Goal: Obtain resource: Obtain resource

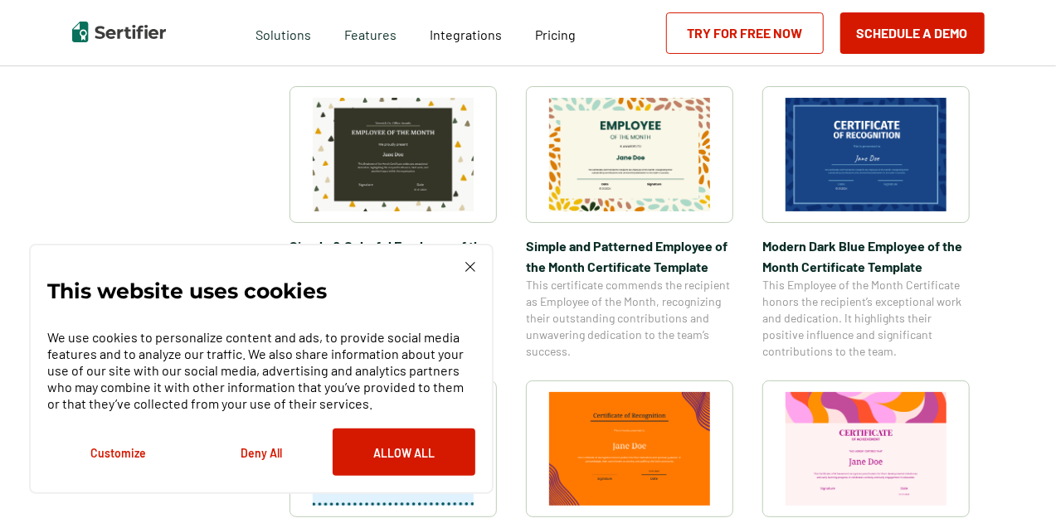
scroll to position [567, 0]
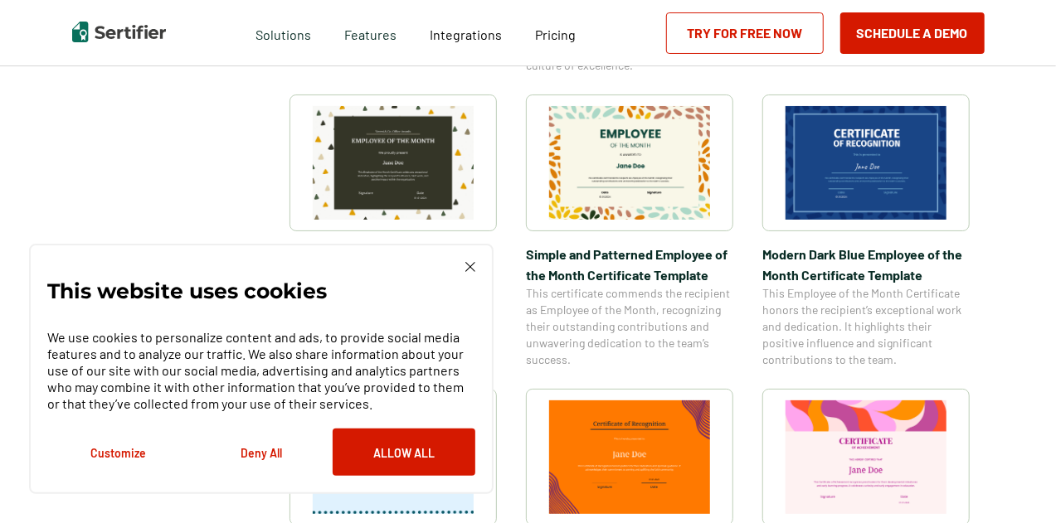
click at [623, 178] on img at bounding box center [629, 163] width 161 height 114
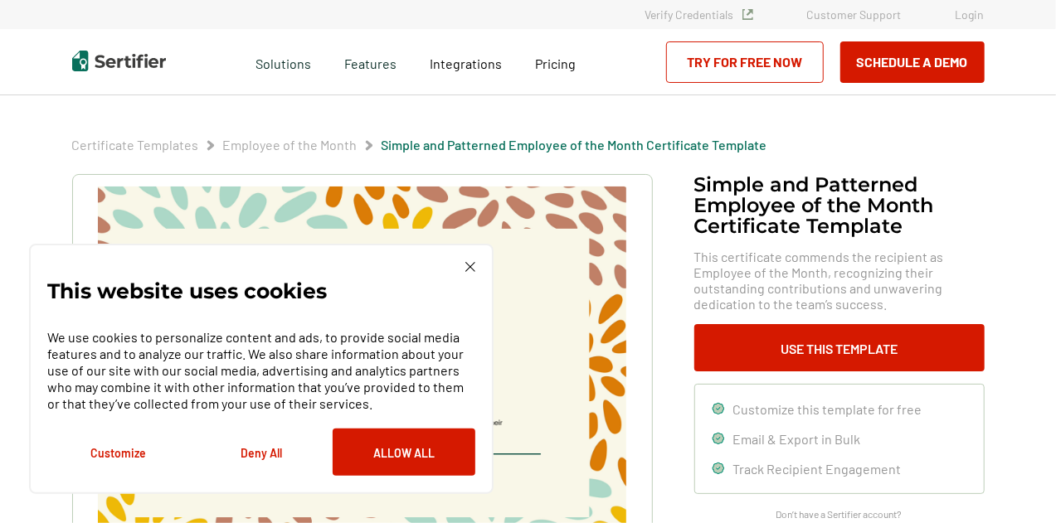
click at [469, 266] on img at bounding box center [470, 267] width 10 height 10
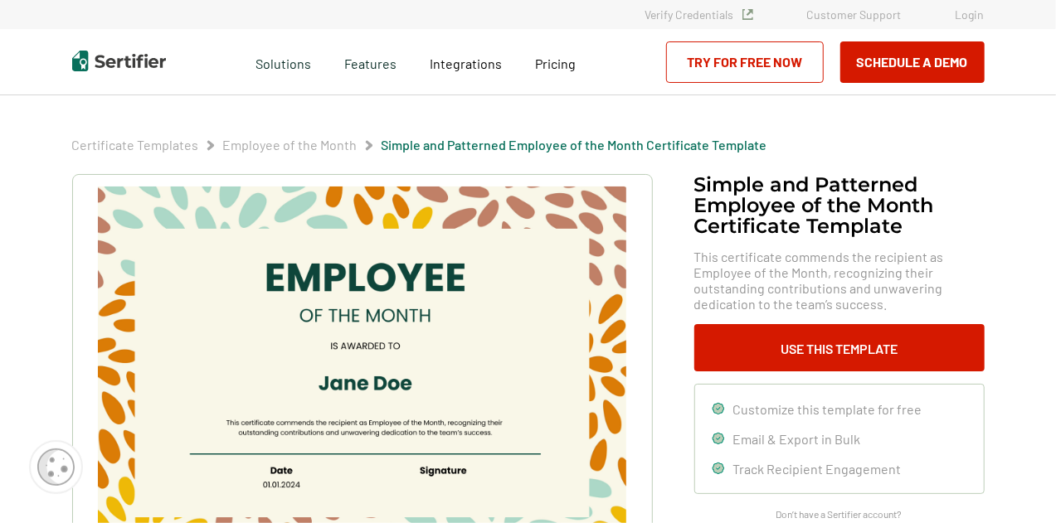
click at [410, 298] on img at bounding box center [361, 373] width 527 height 373
click at [381, 351] on img at bounding box center [361, 373] width 527 height 373
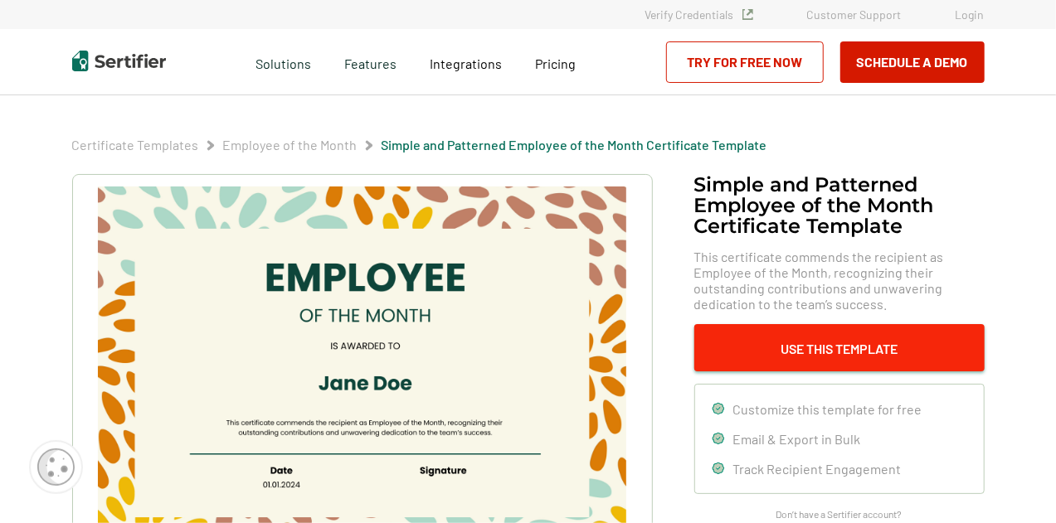
click at [829, 359] on button "Use This Template" at bounding box center [839, 347] width 290 height 47
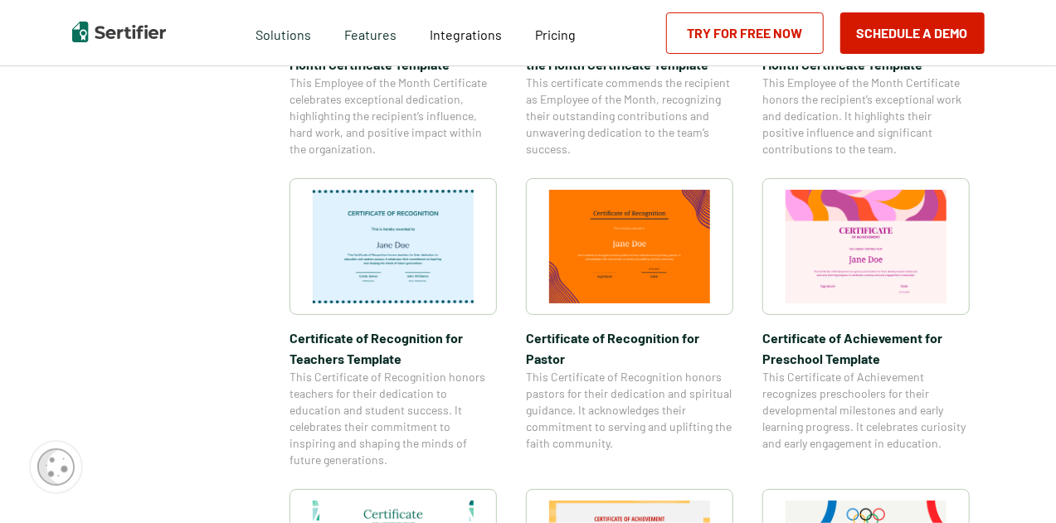
scroll to position [786, 0]
